Goal: Learn about a topic

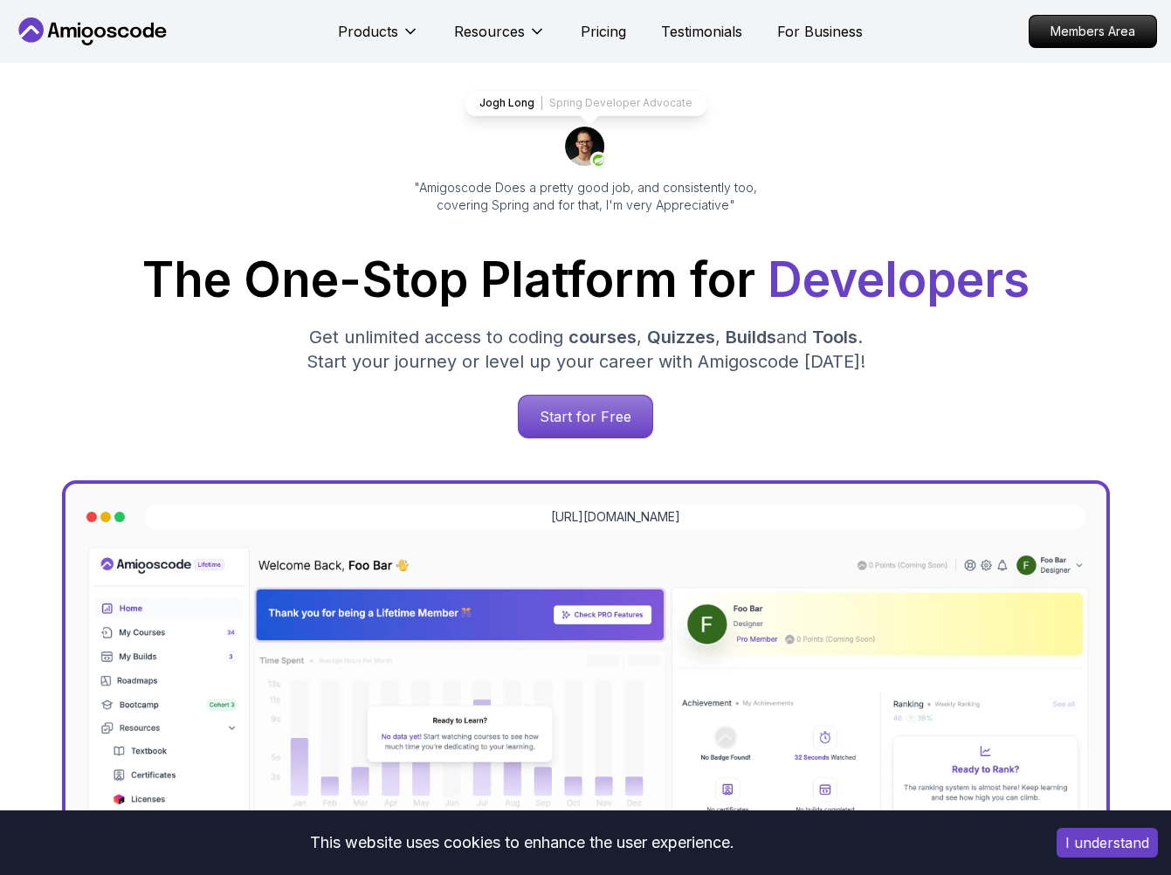
scroll to position [96, 0]
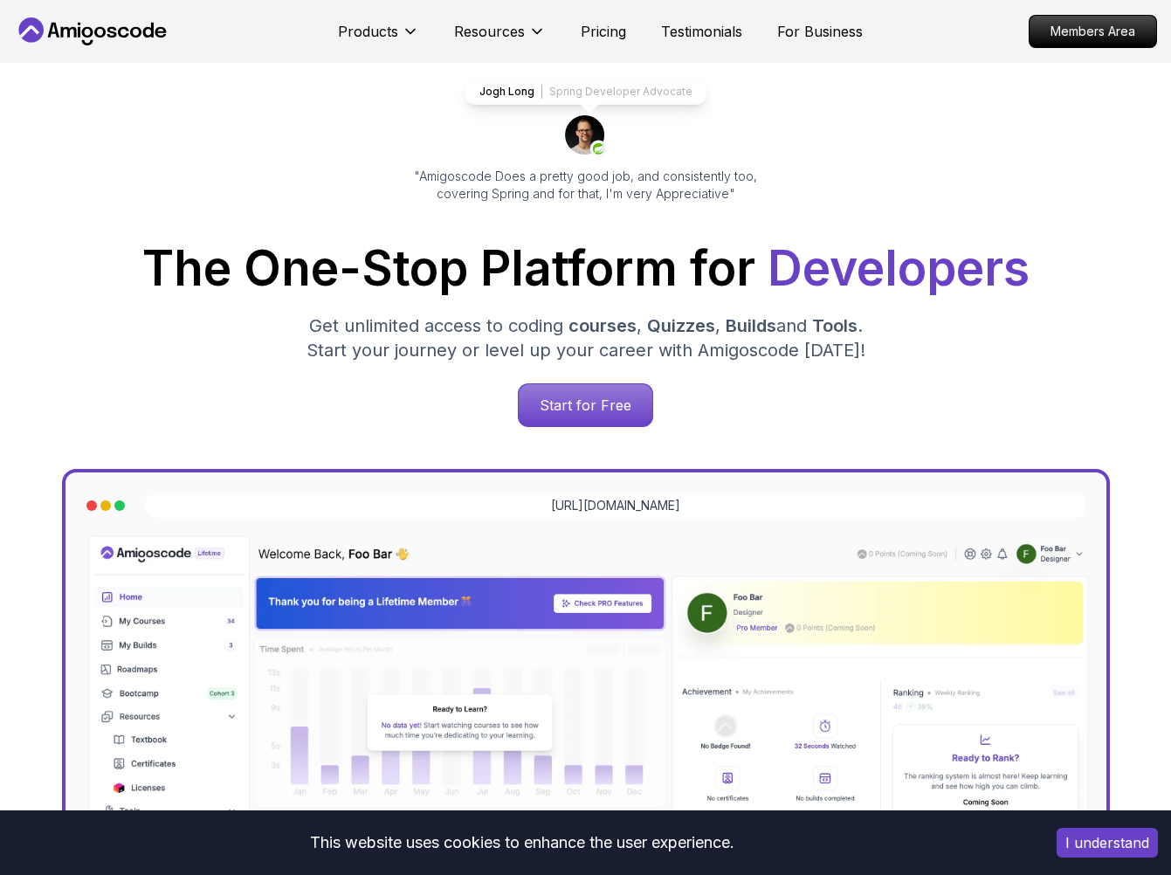
click at [449, 429] on div "Jogh Long Spring Developer Advocate "Amigoscode Does a pretty good job, and con…" at bounding box center [585, 618] width 1171 height 1302
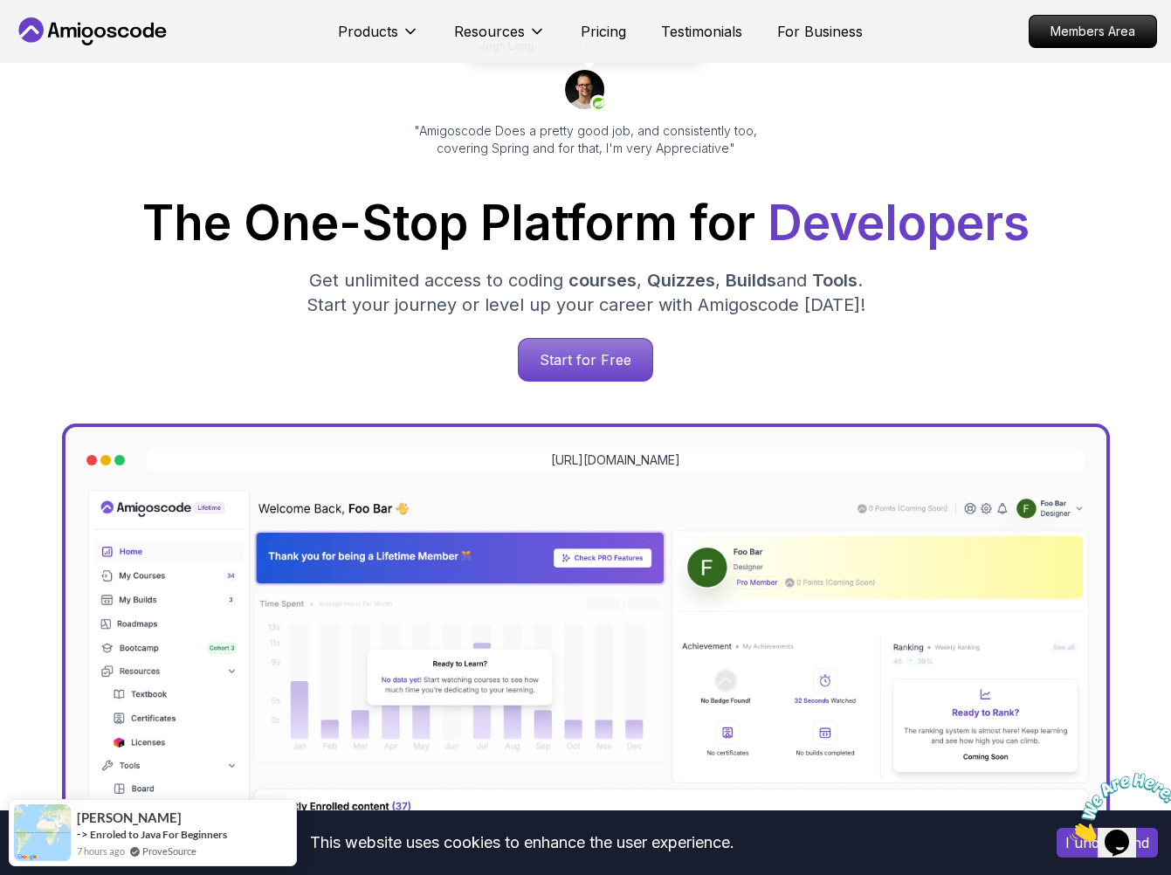
scroll to position [153, 0]
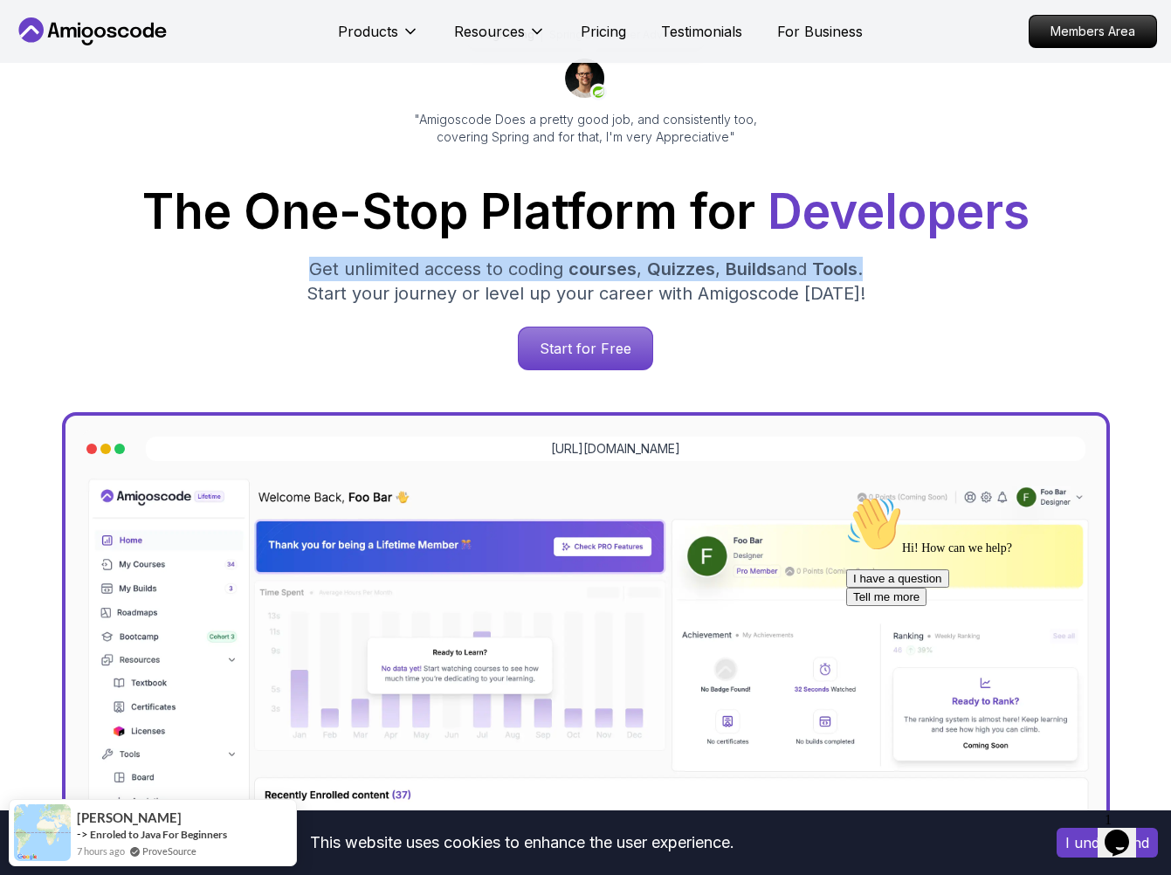
drag, startPoint x: 306, startPoint y: 270, endPoint x: 912, endPoint y: 259, distance: 605.1
click at [912, 259] on div "The One-Stop Platform for Developers Get unlimited access to coding courses , Q…" at bounding box center [585, 279] width 1143 height 182
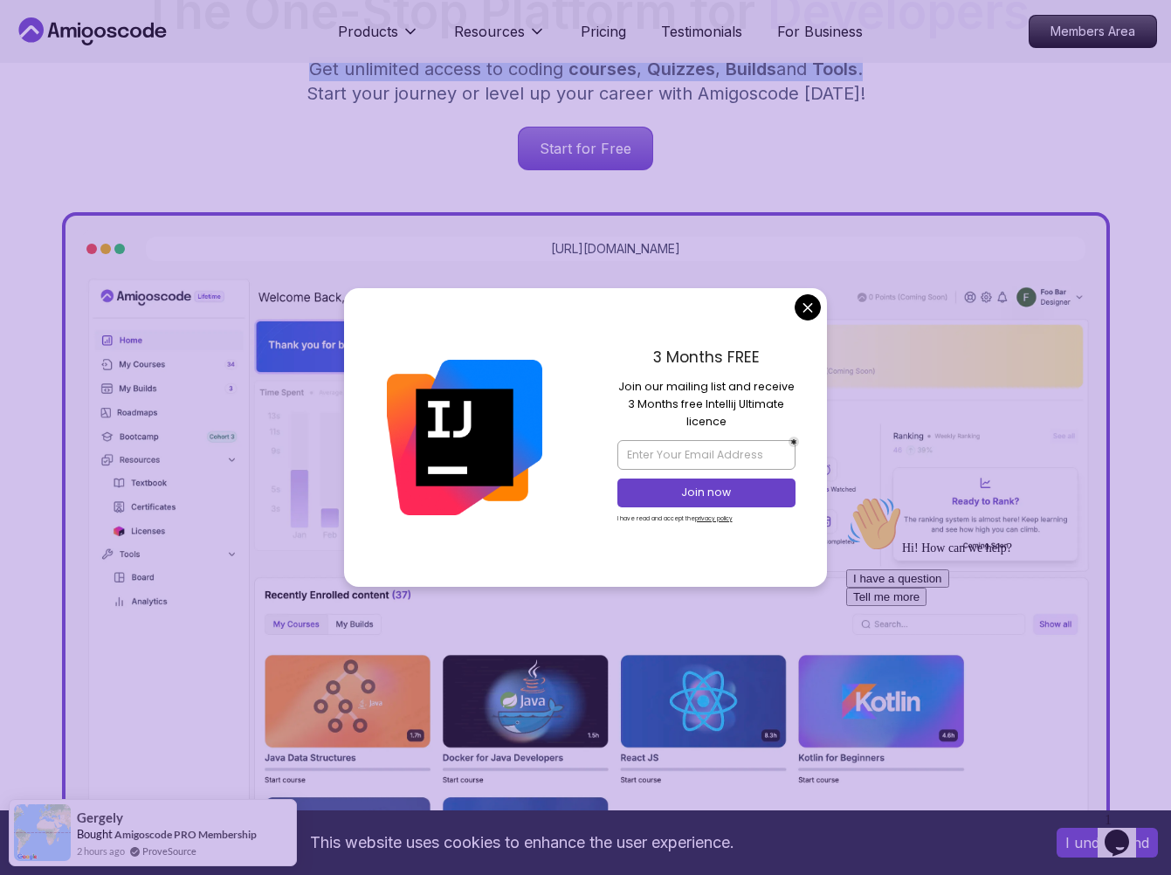
scroll to position [532, 0]
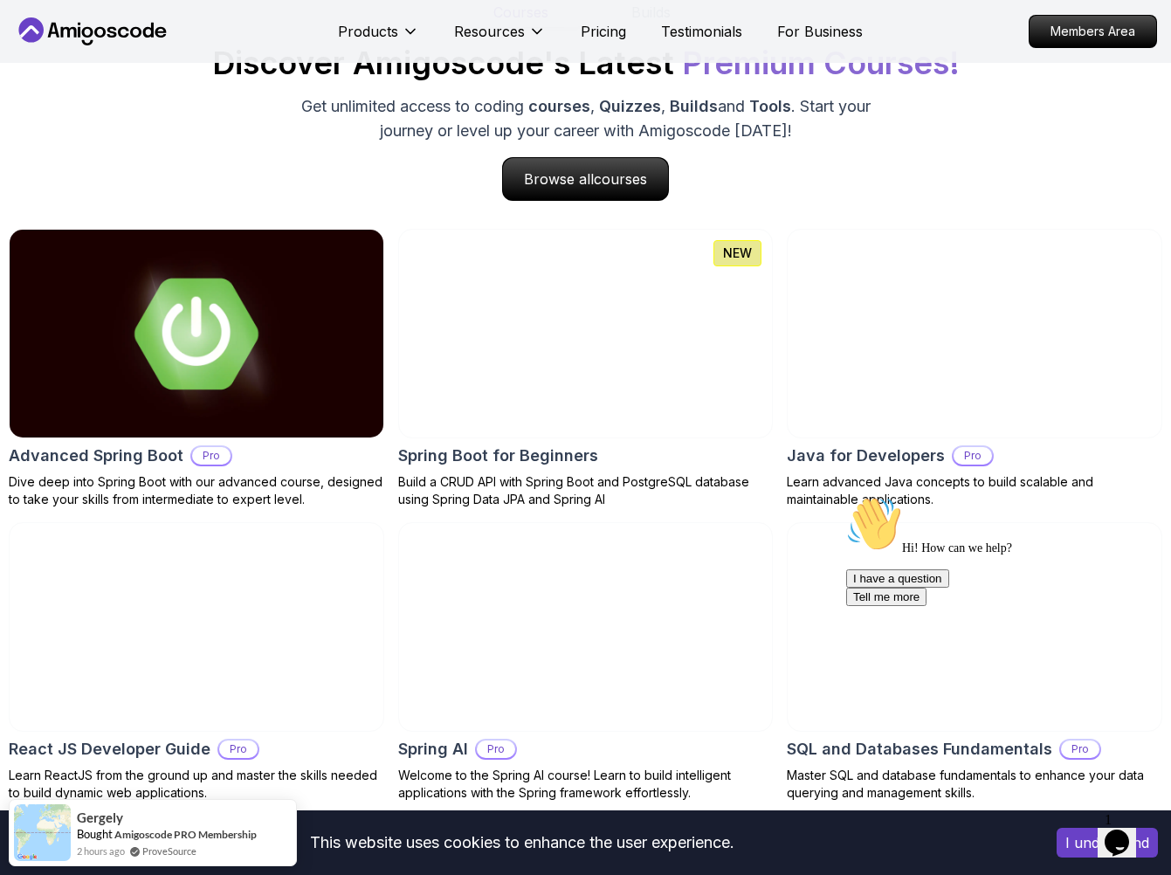
scroll to position [1726, 0]
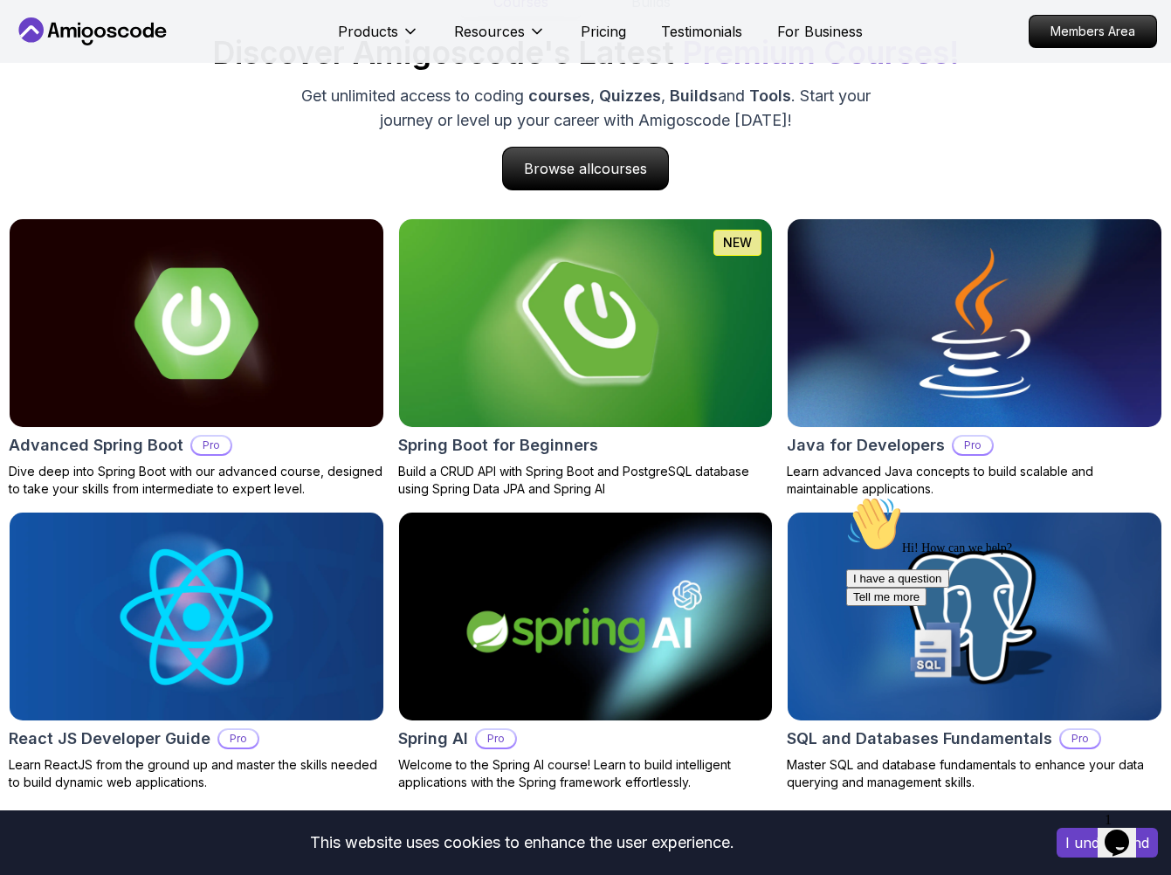
click at [666, 380] on img at bounding box center [585, 323] width 392 height 218
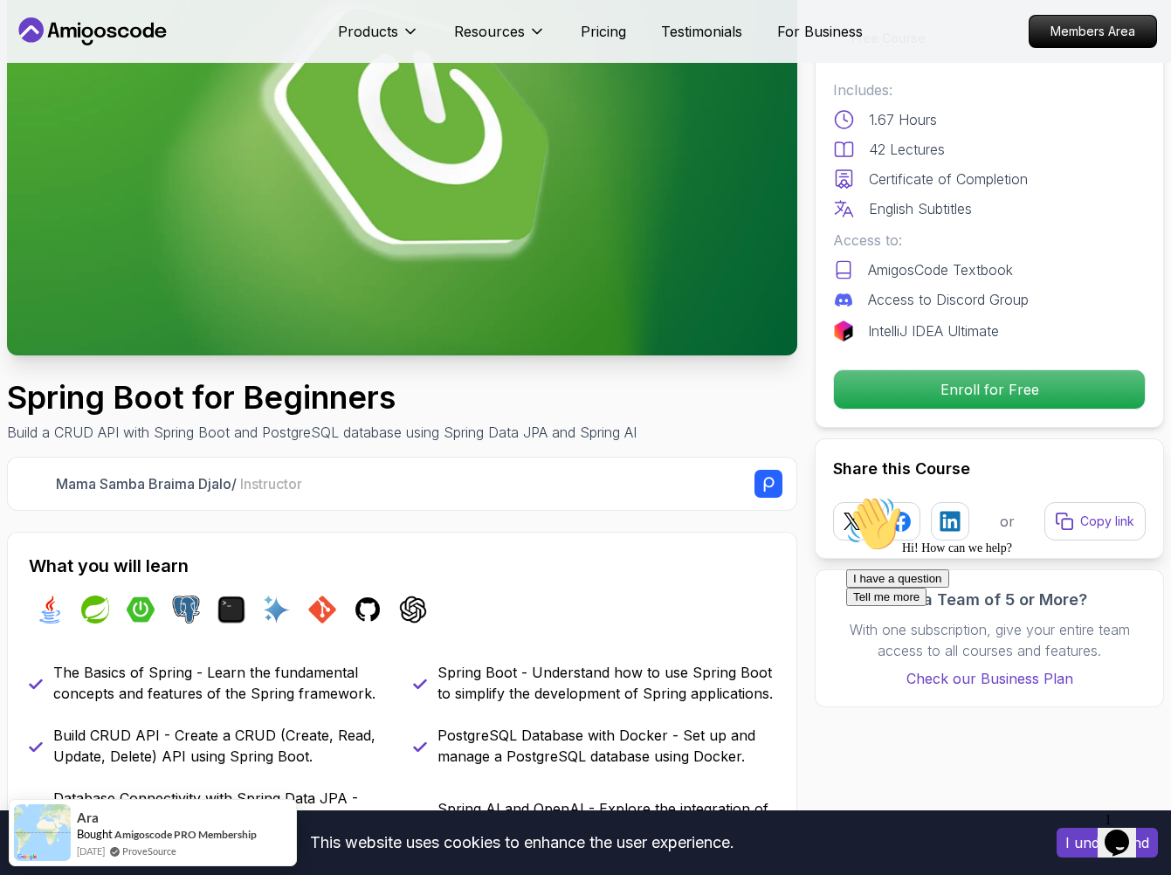
scroll to position [205, 0]
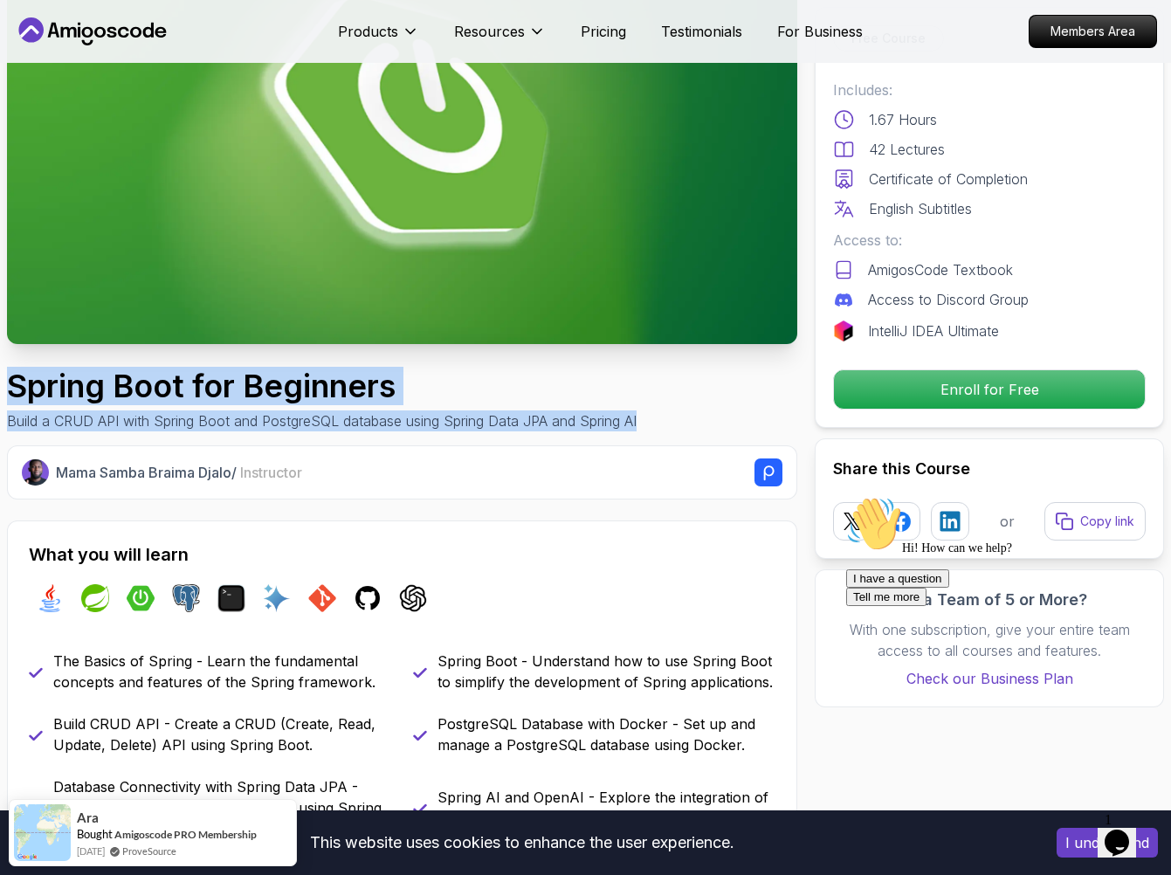
drag, startPoint x: 555, startPoint y: 409, endPoint x: -9, endPoint y: 375, distance: 565.1
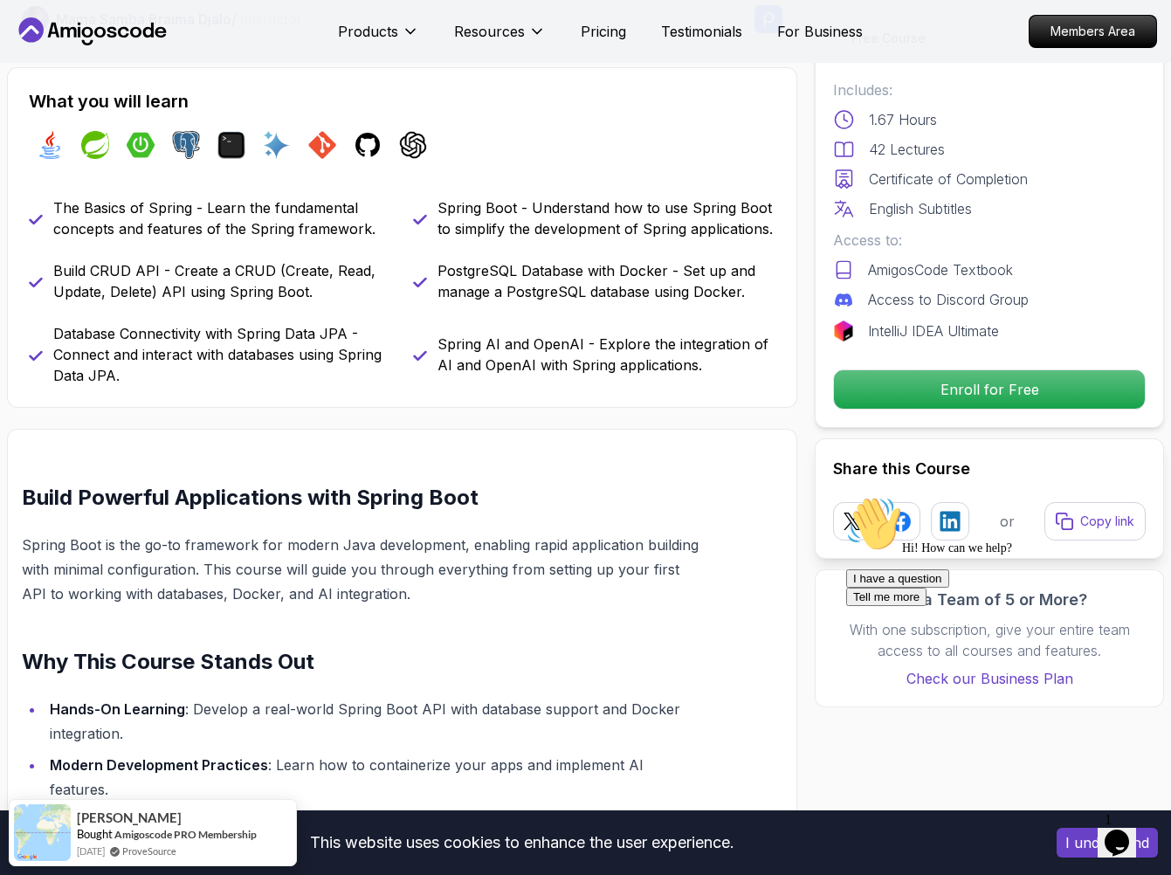
scroll to position [0, 0]
